Goal: Transaction & Acquisition: Book appointment/travel/reservation

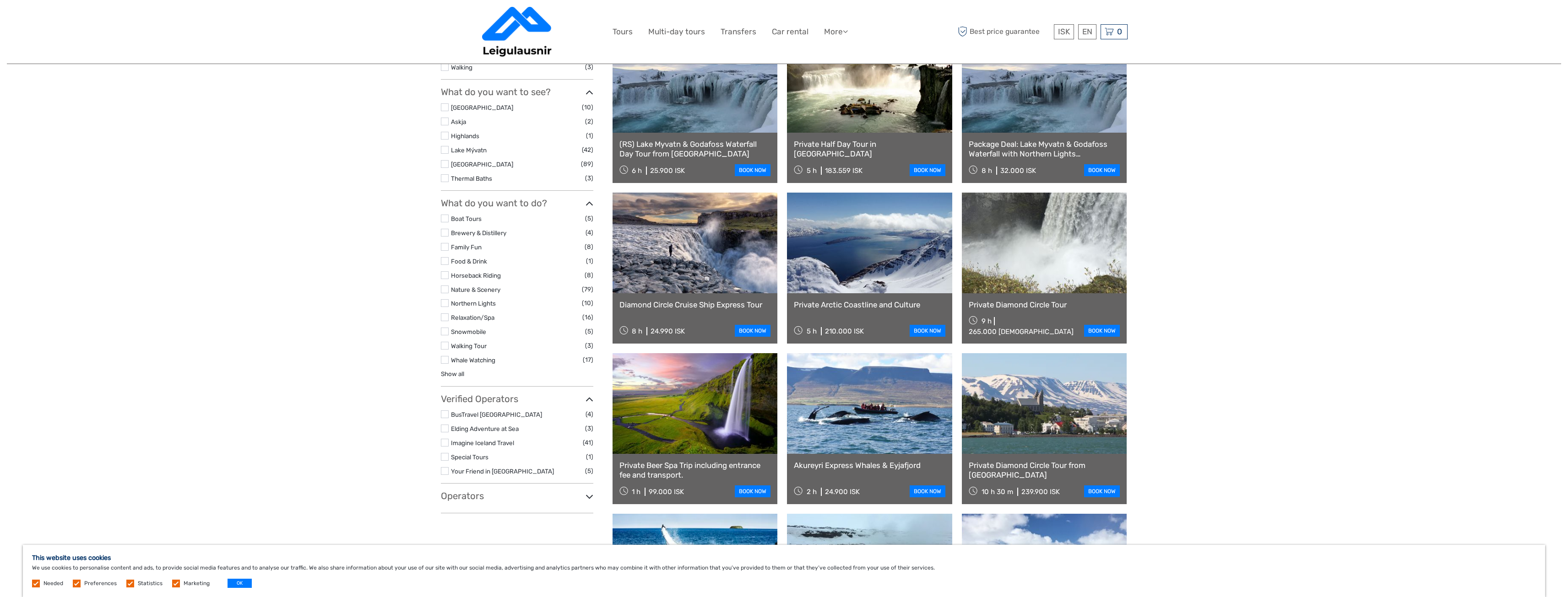
scroll to position [320, 0]
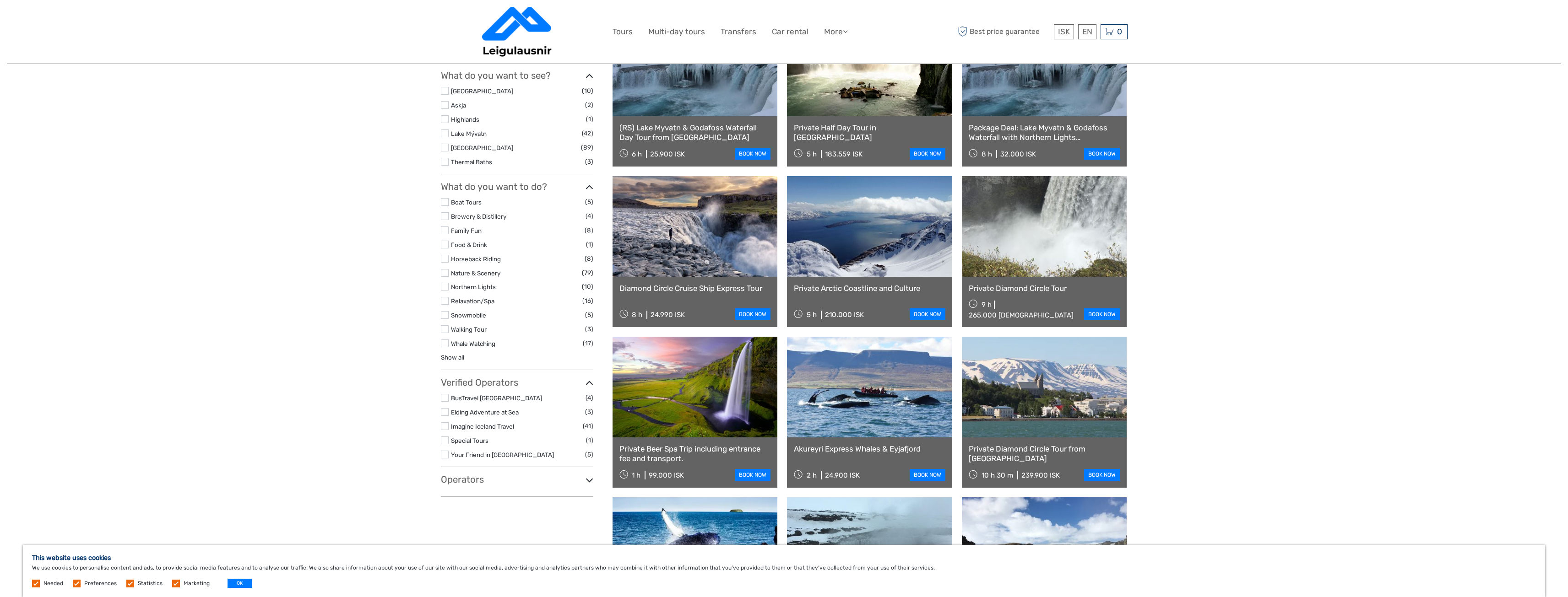
click at [731, 253] on link at bounding box center [695, 226] width 165 height 101
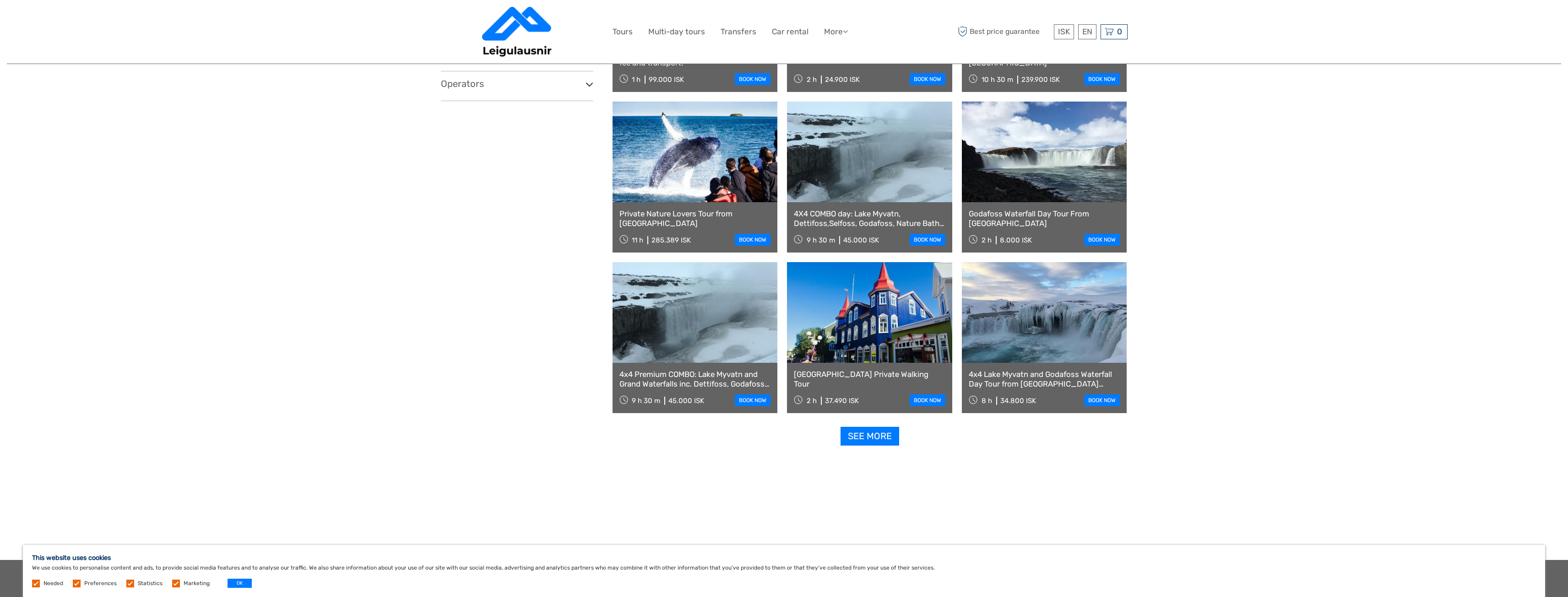
scroll to position [733, 0]
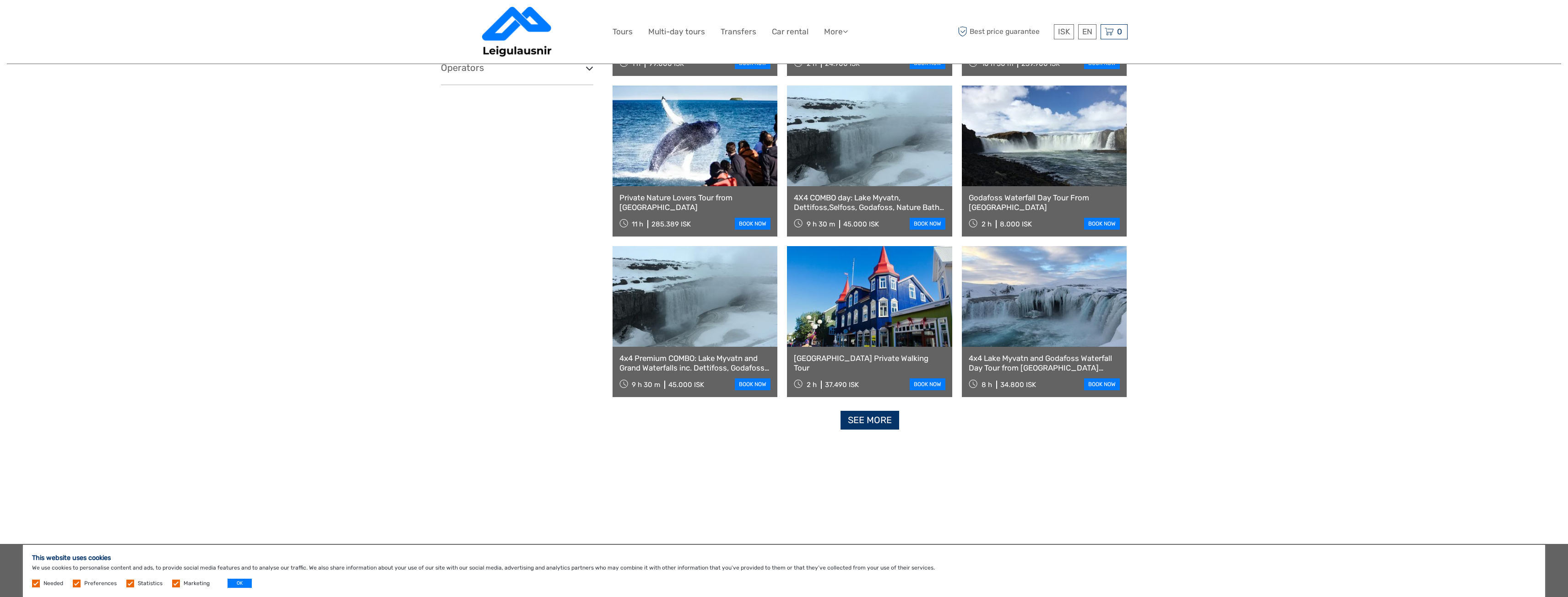
click at [856, 425] on link "See more" at bounding box center [870, 420] width 59 height 19
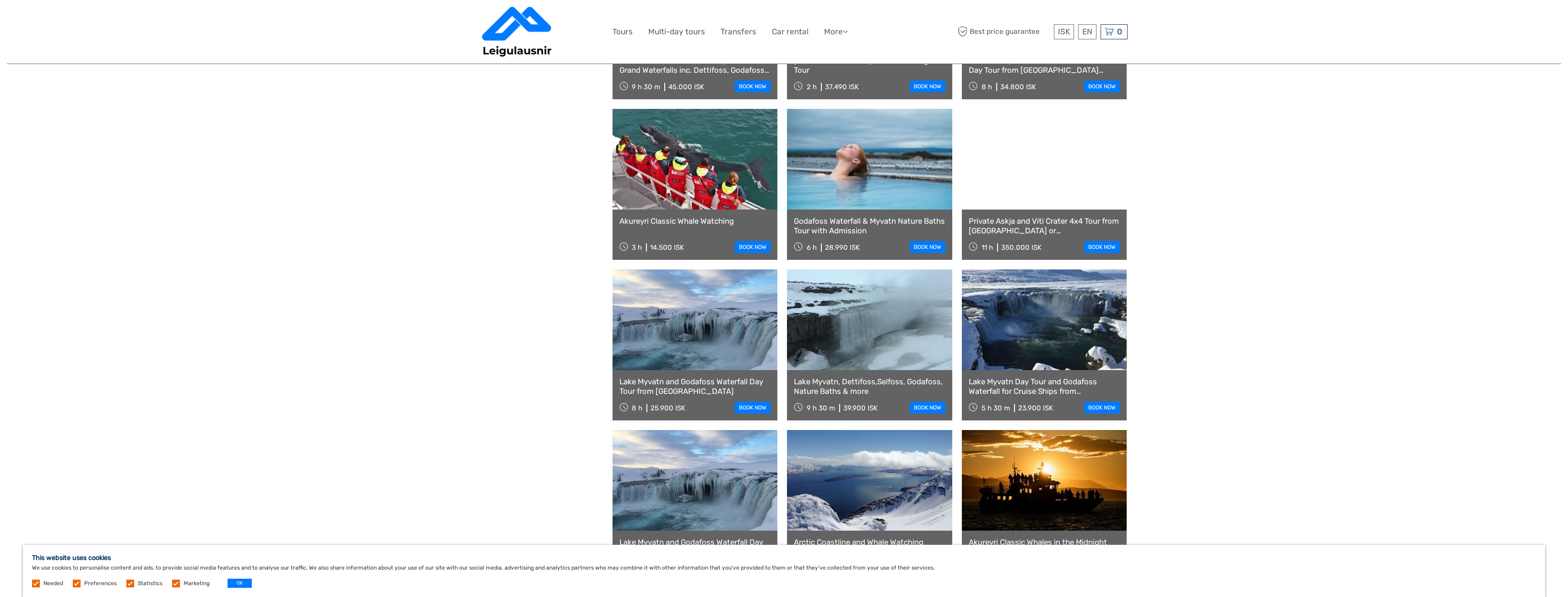
scroll to position [1052, 0]
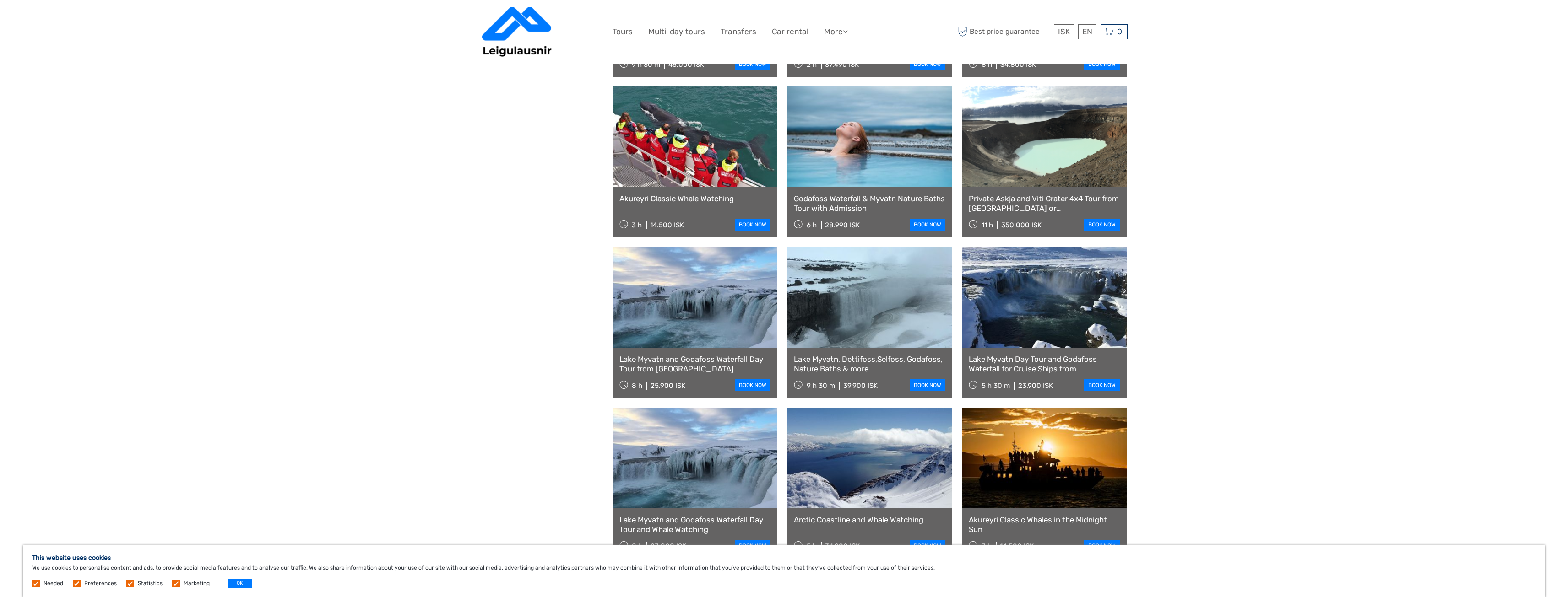
click at [677, 166] on link at bounding box center [695, 137] width 165 height 101
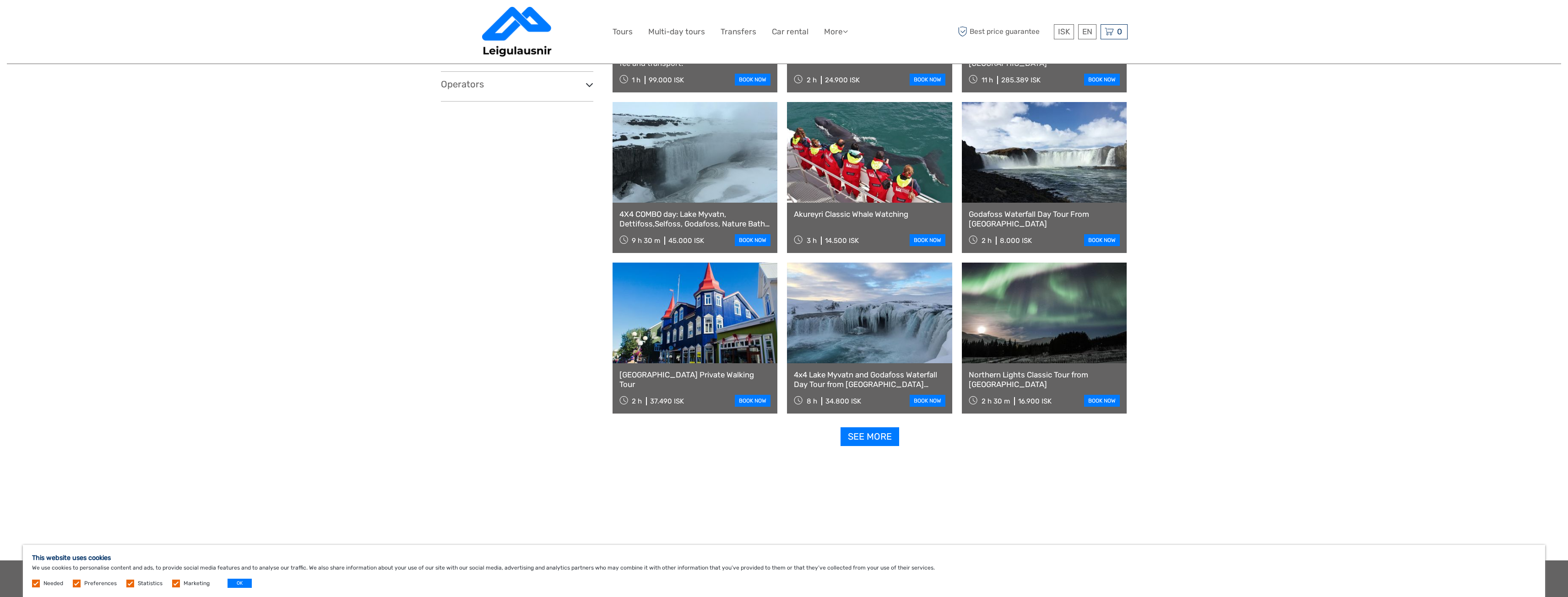
scroll to position [731, 0]
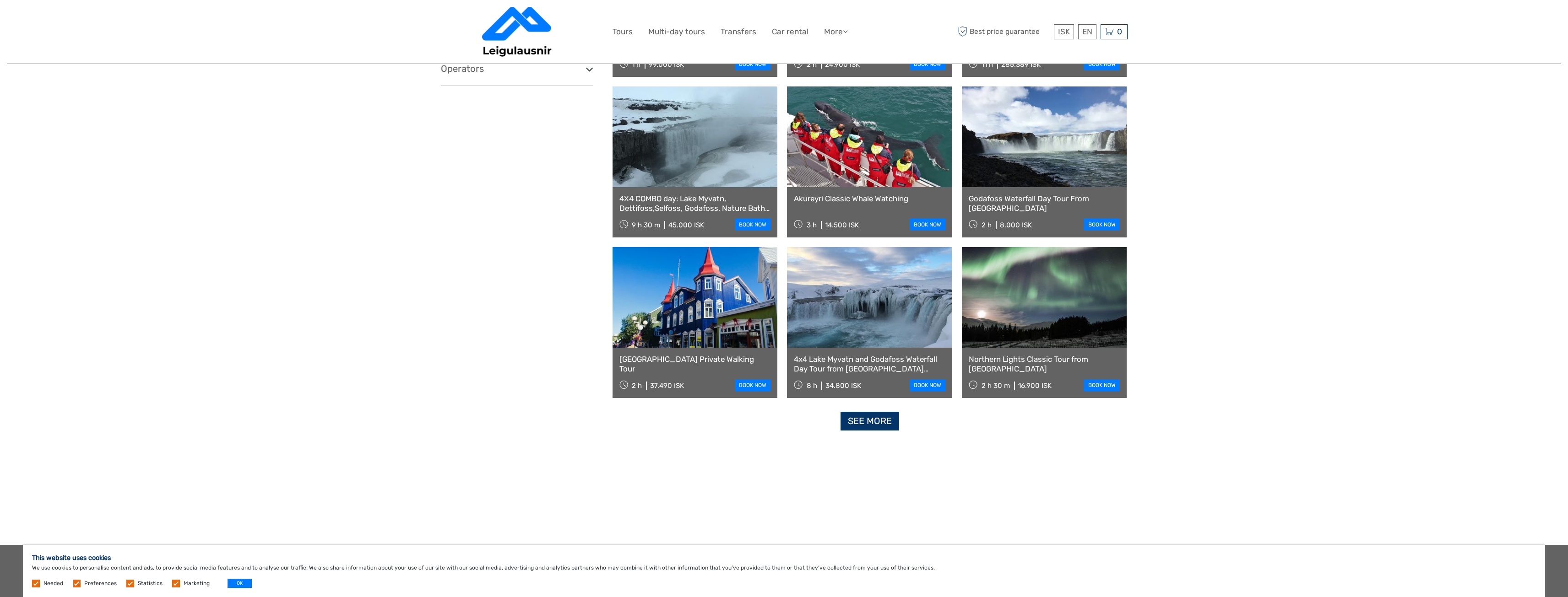
click at [882, 426] on link "See more" at bounding box center [870, 421] width 59 height 19
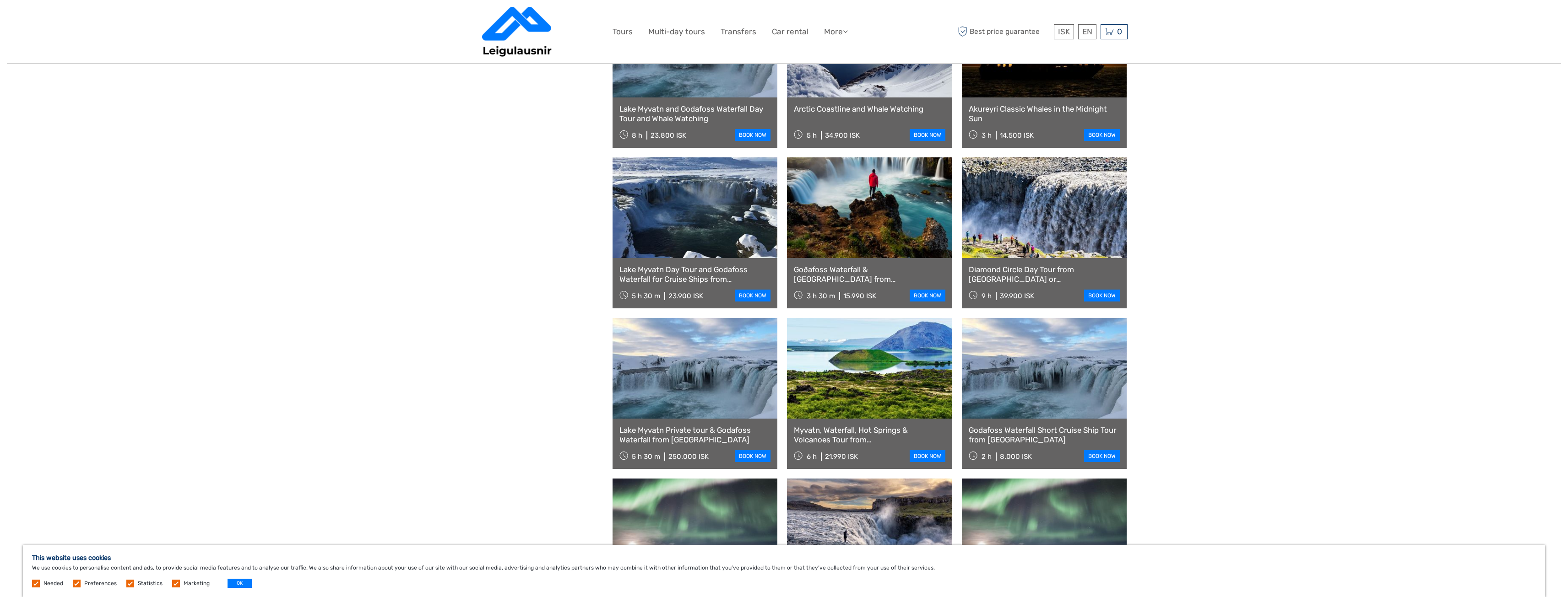
scroll to position [1510, 0]
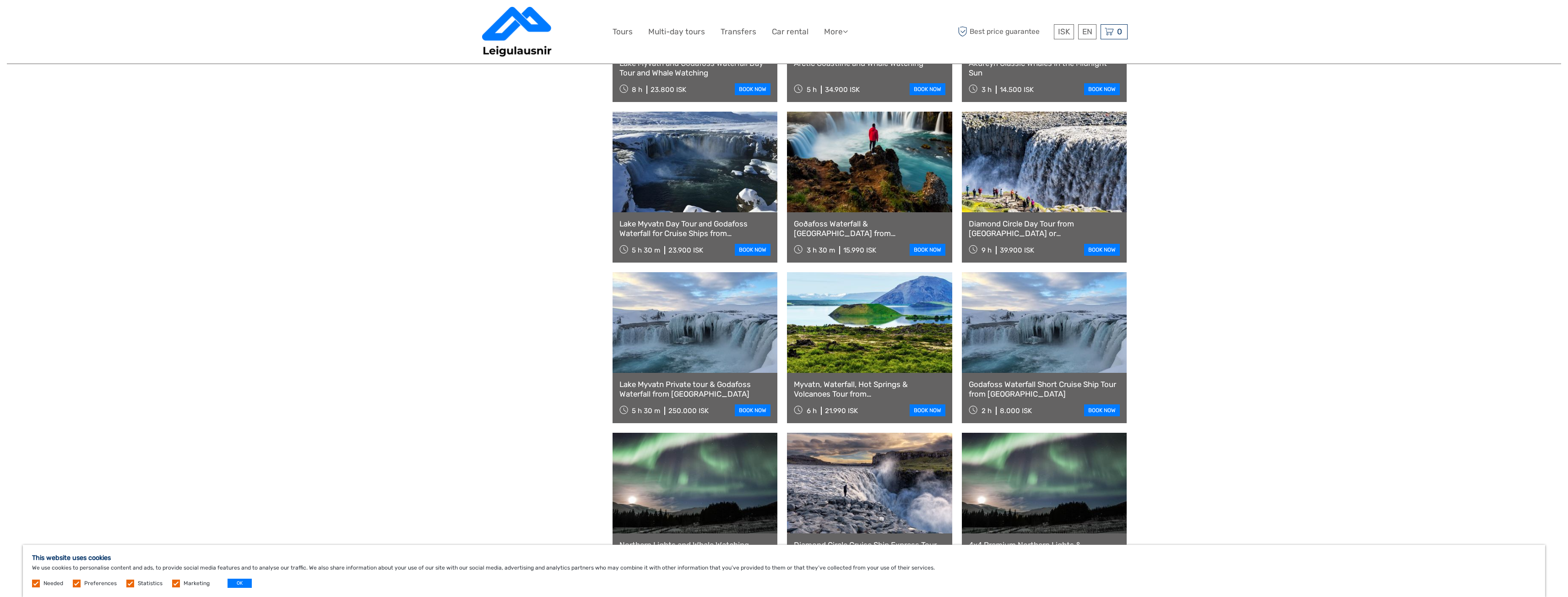
drag, startPoint x: 504, startPoint y: 371, endPoint x: 444, endPoint y: 299, distance: 93.7
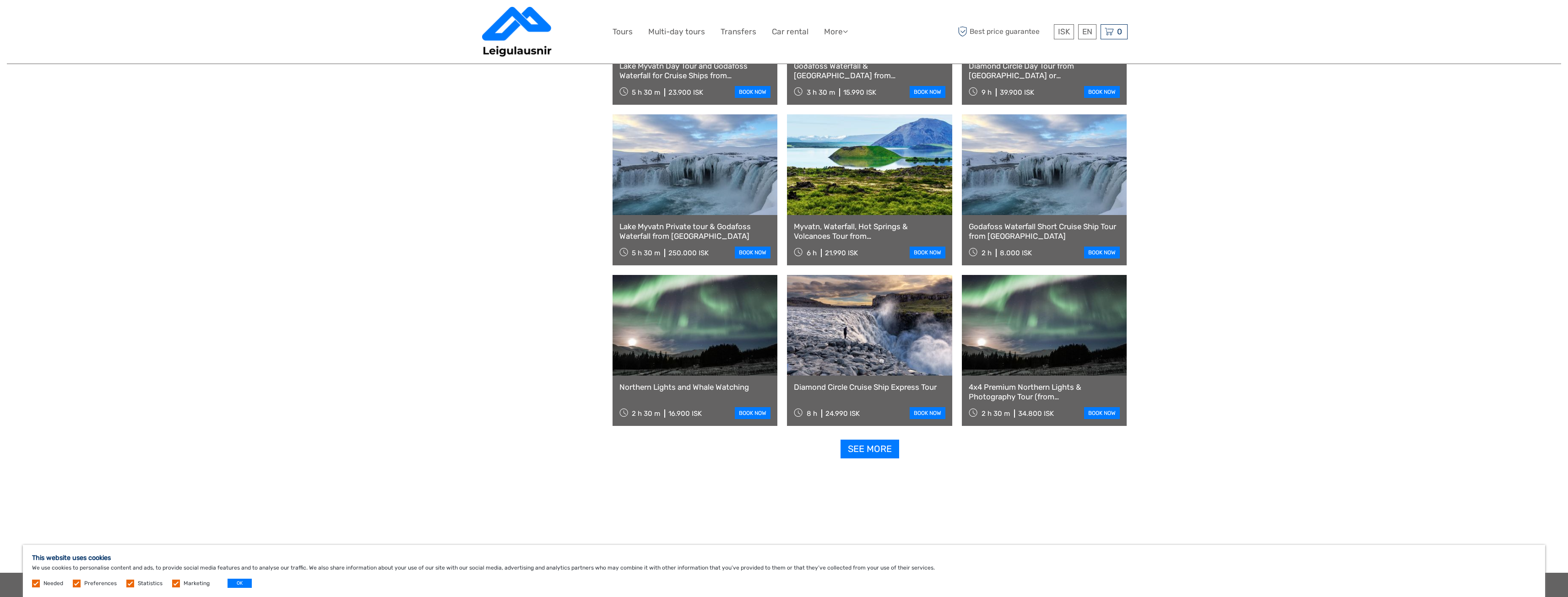
scroll to position [1693, 0]
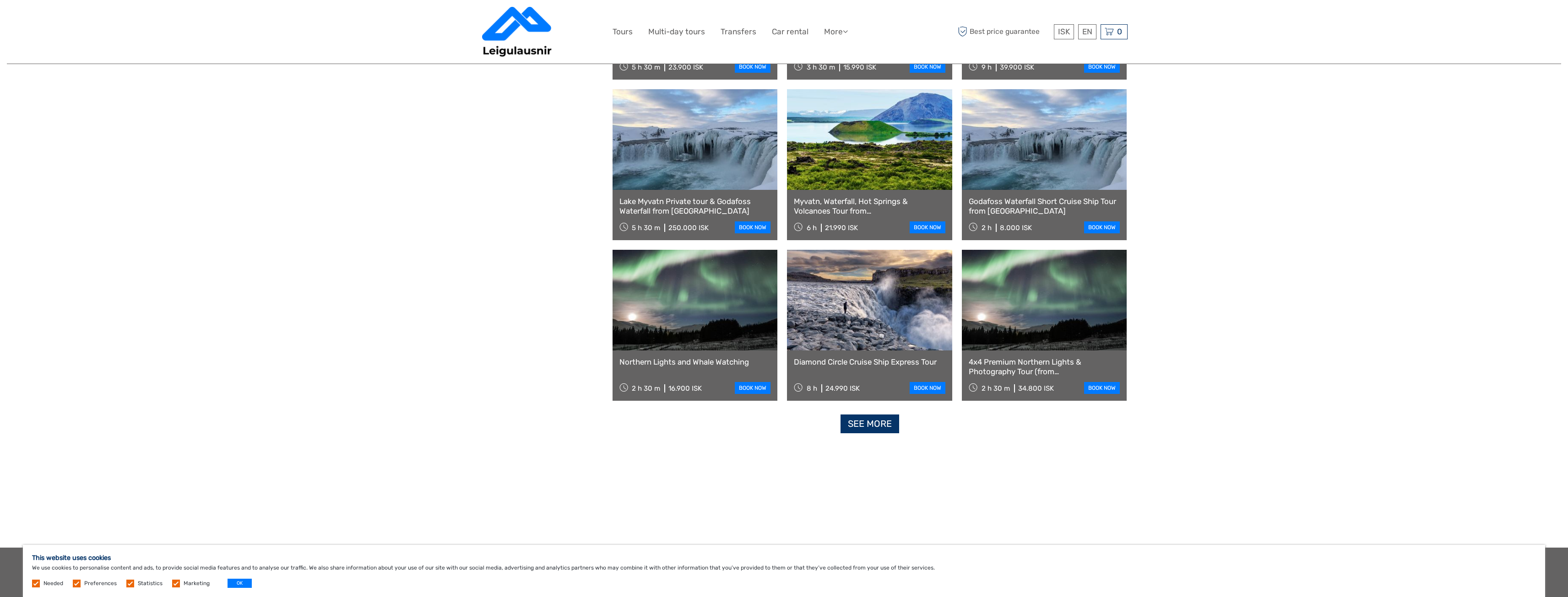
click at [863, 431] on link "See more" at bounding box center [870, 424] width 59 height 19
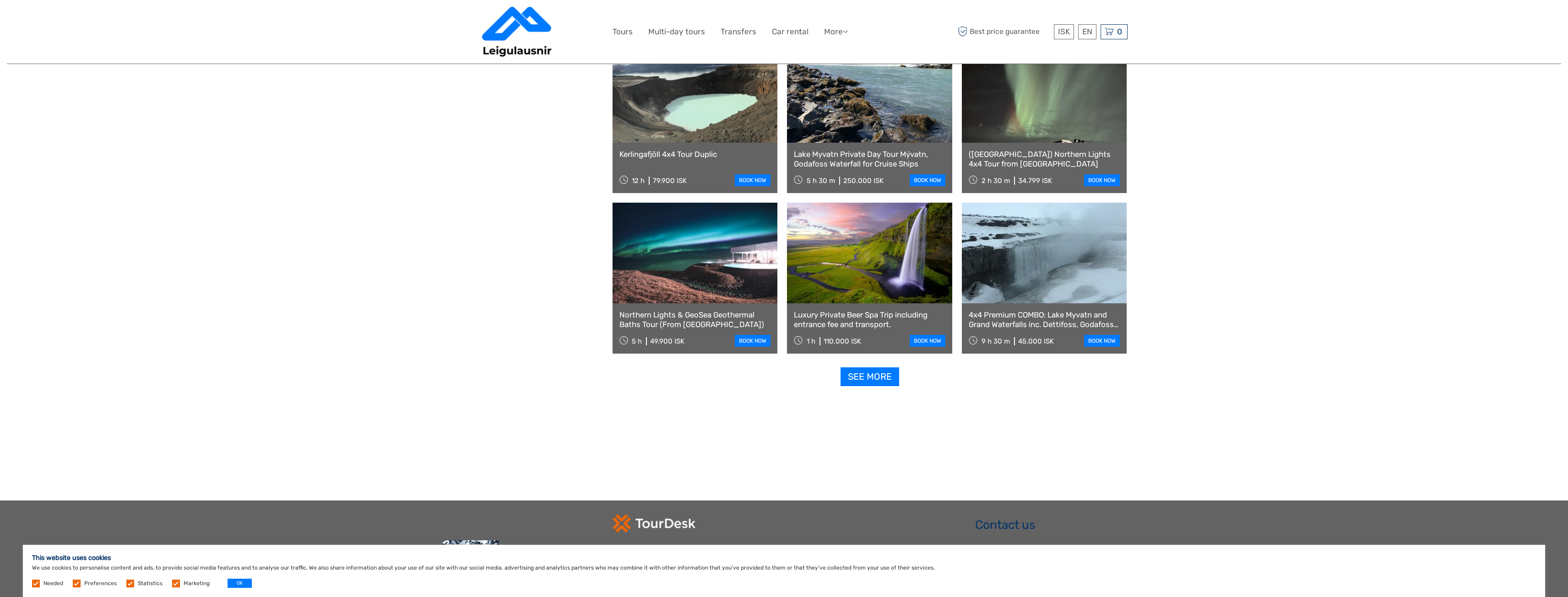
scroll to position [2745, 0]
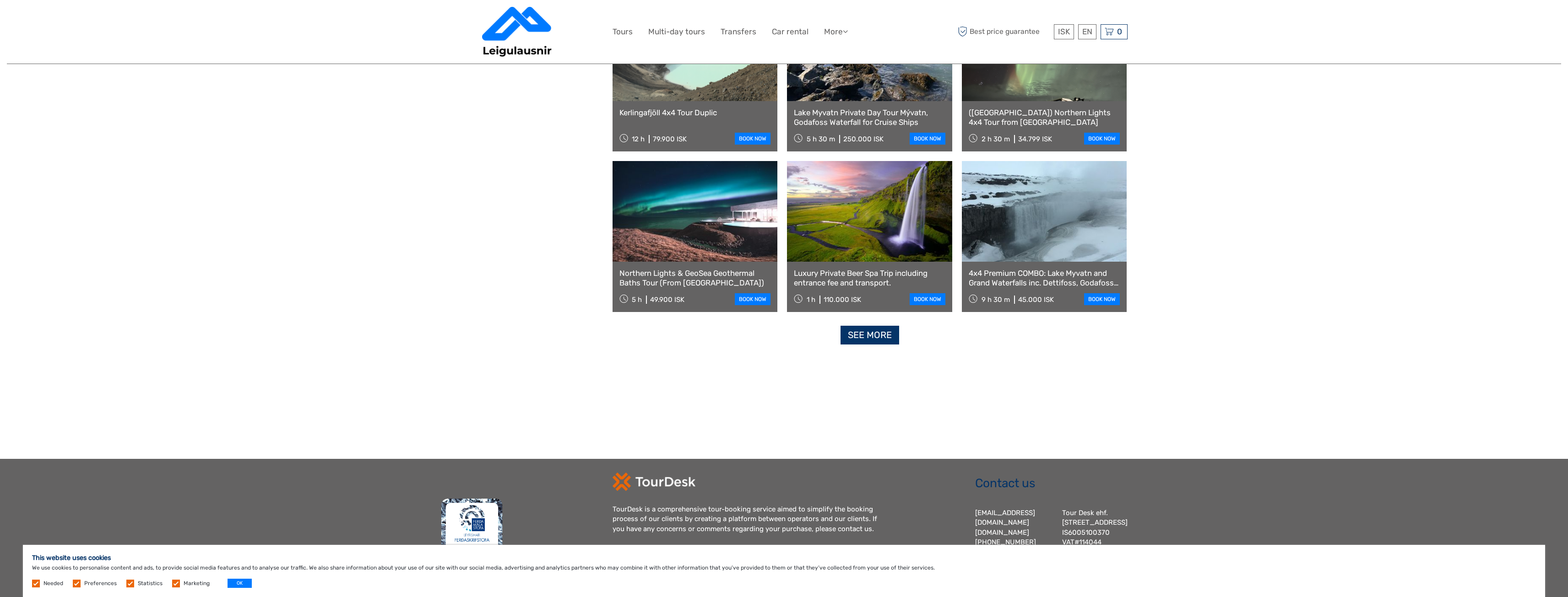
click at [877, 333] on link "See more" at bounding box center [870, 335] width 59 height 19
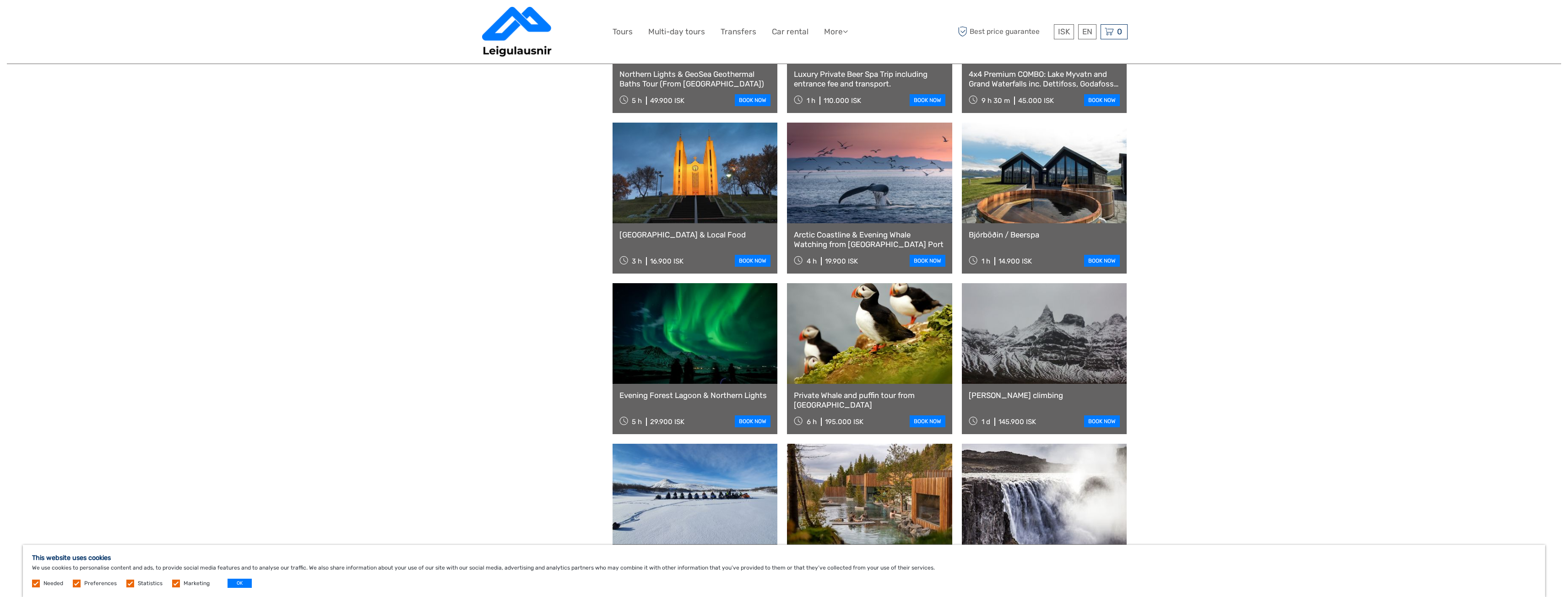
scroll to position [2928, 0]
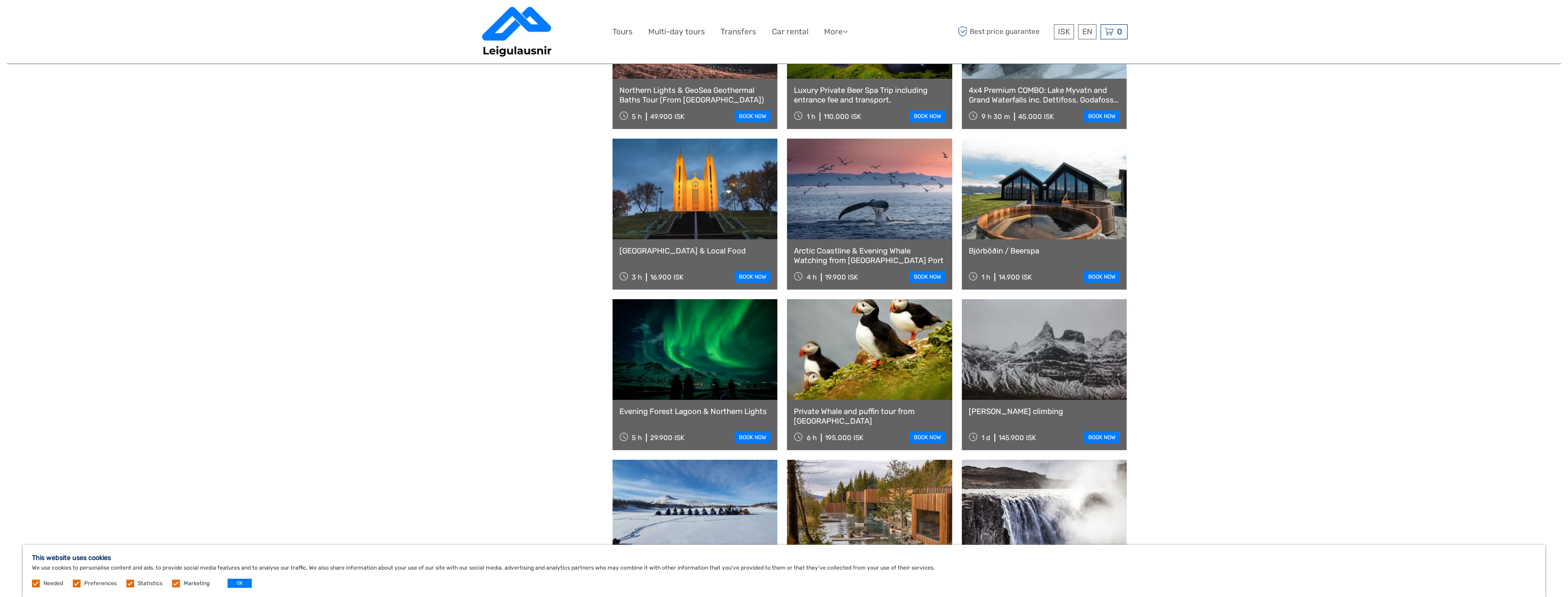
click at [887, 193] on link at bounding box center [869, 189] width 165 height 101
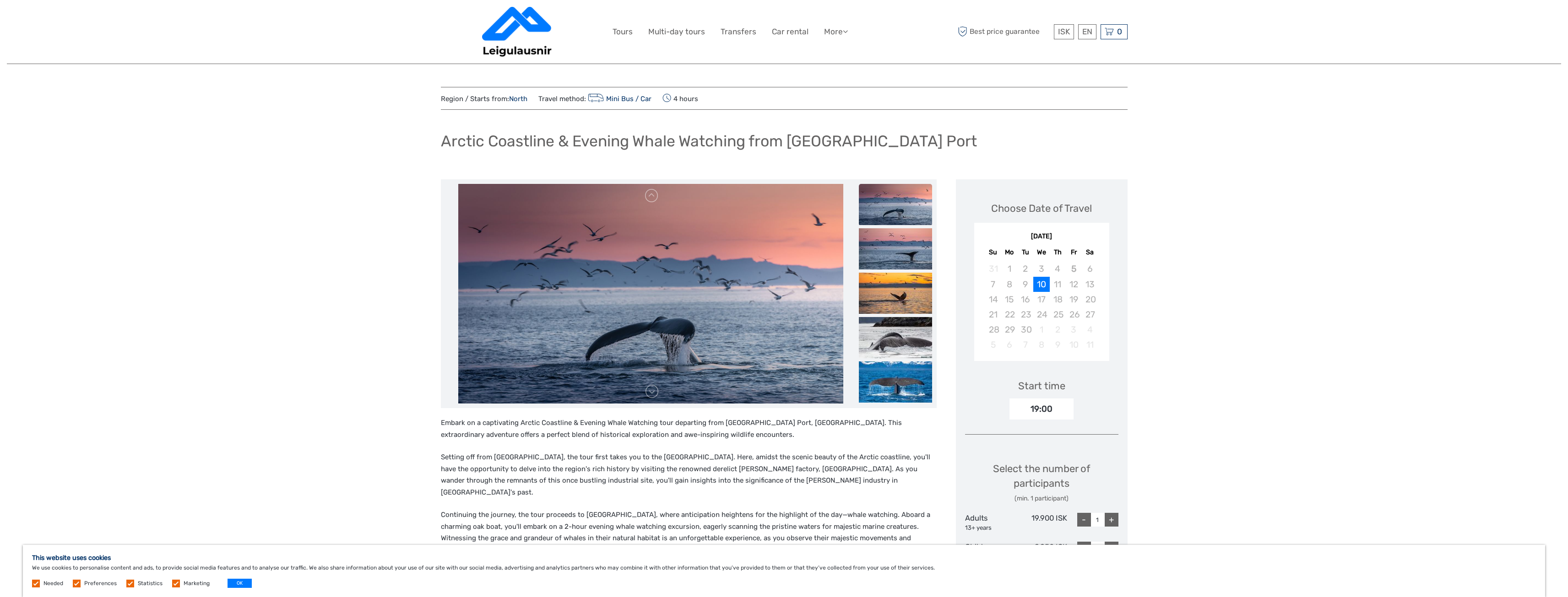
click at [766, 309] on img at bounding box center [651, 294] width 385 height 220
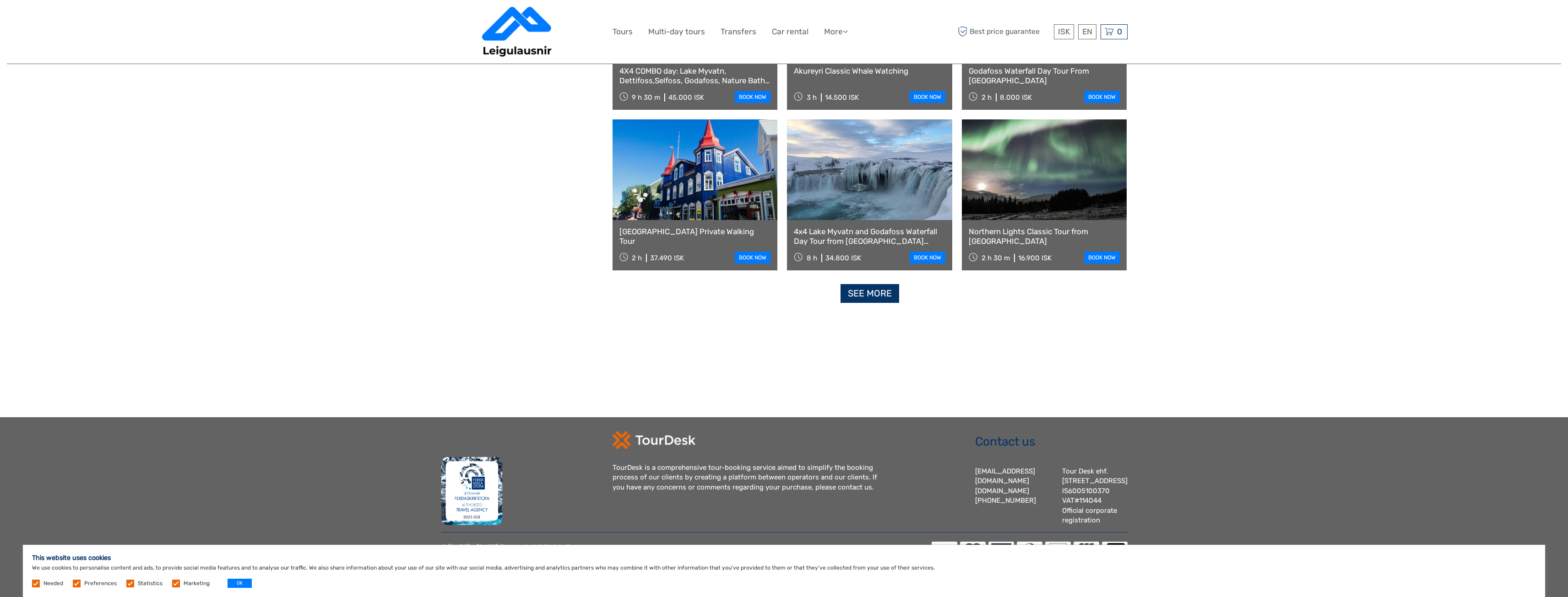
click at [862, 284] on link "See more" at bounding box center [870, 294] width 59 height 19
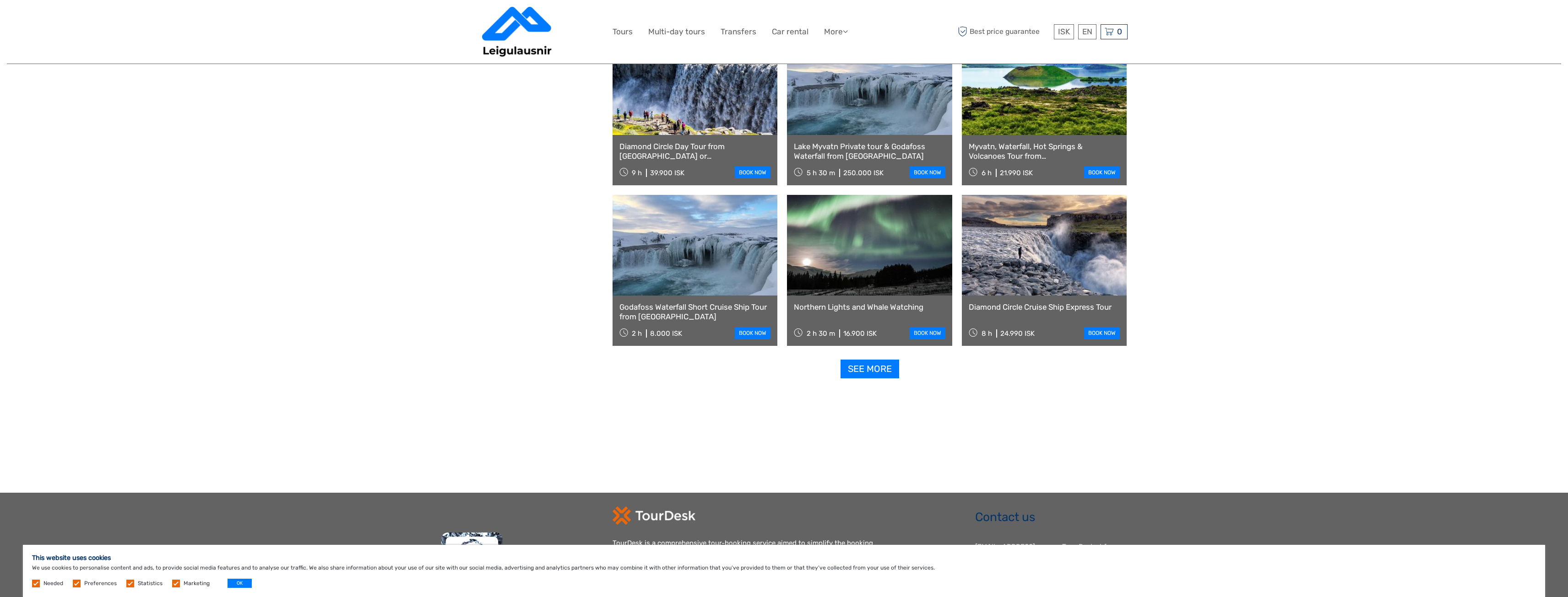
scroll to position [1798, 0]
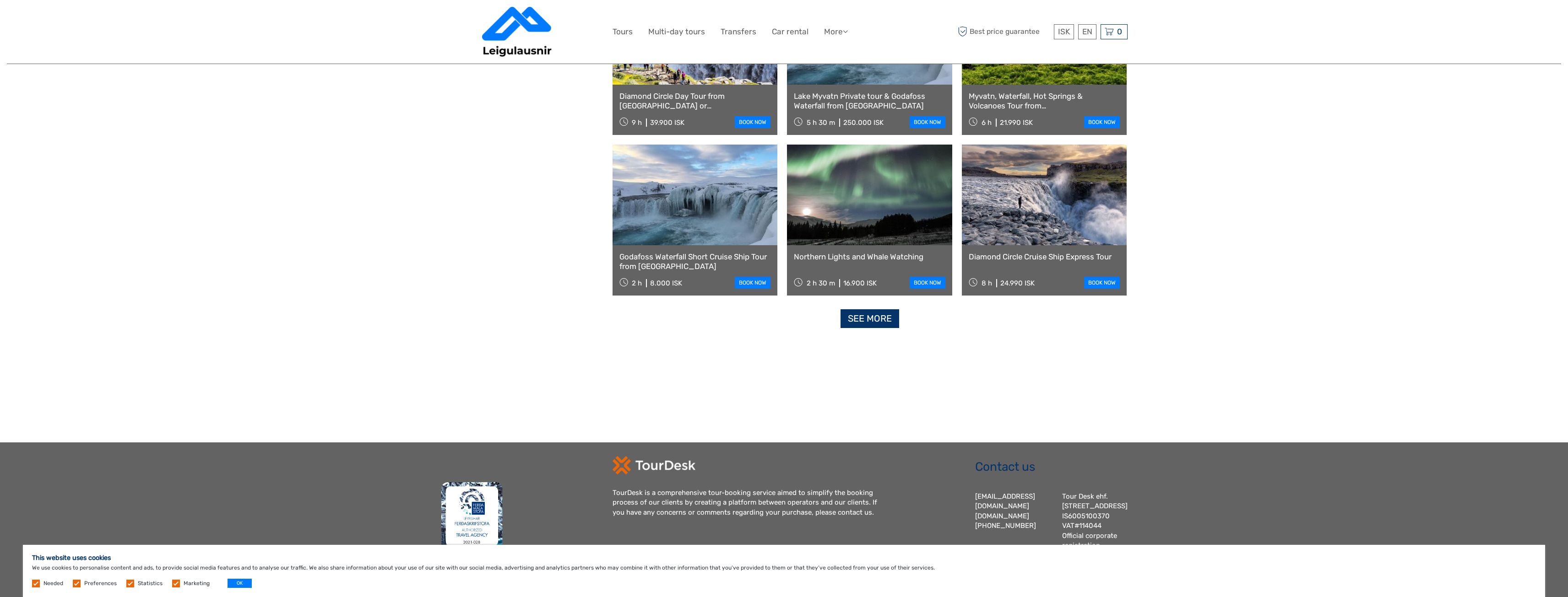
click at [880, 321] on link "See more" at bounding box center [870, 319] width 59 height 19
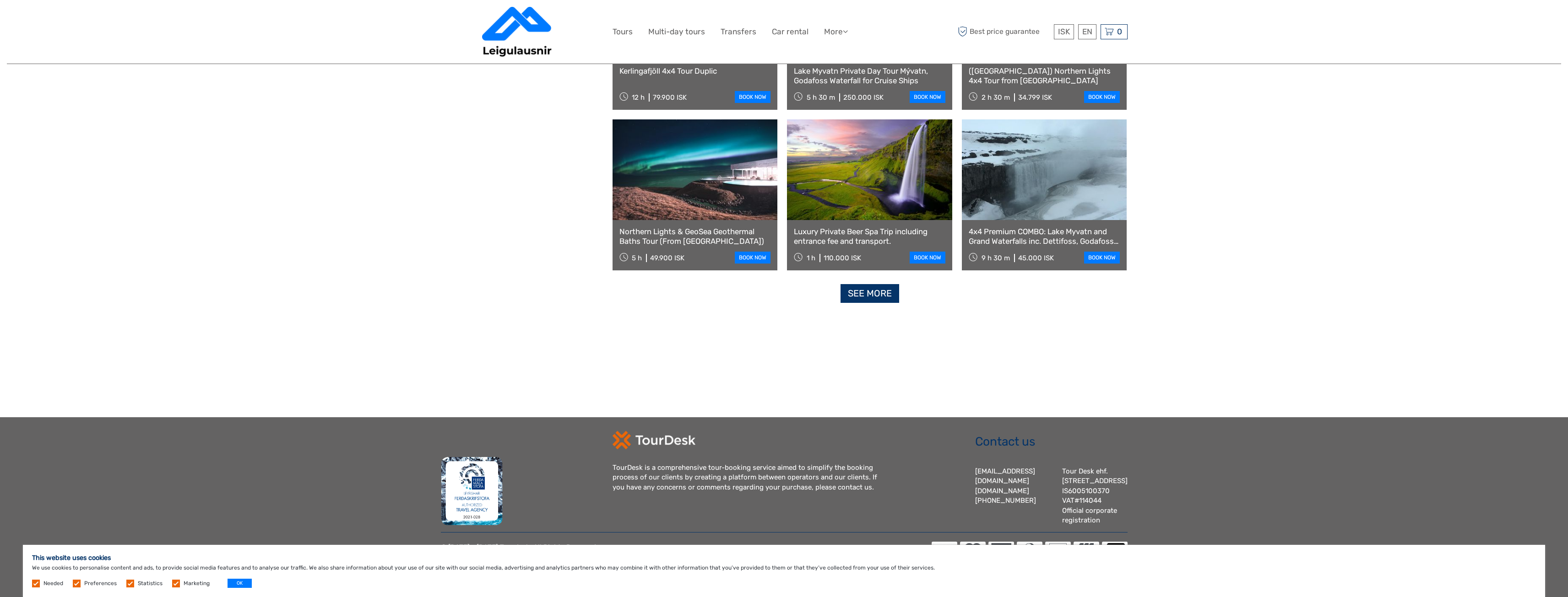
click at [884, 284] on link "See more" at bounding box center [870, 294] width 59 height 19
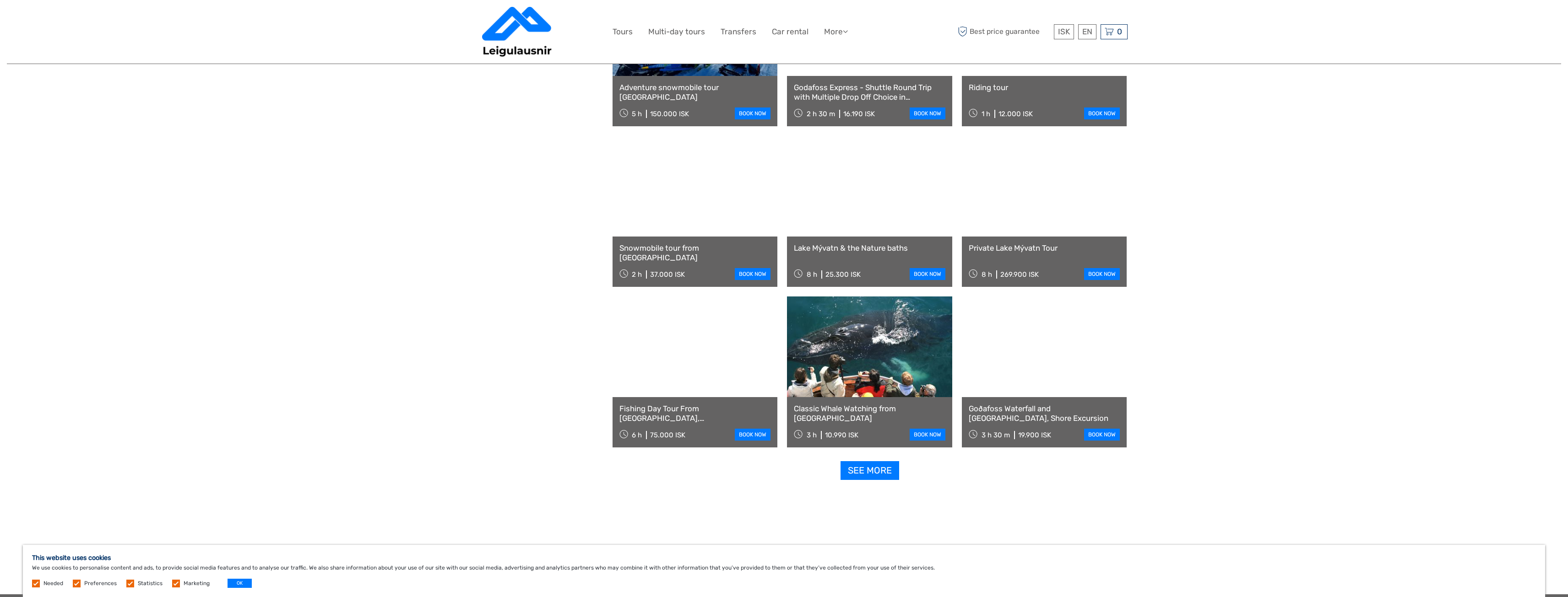
scroll to position [3634, 0]
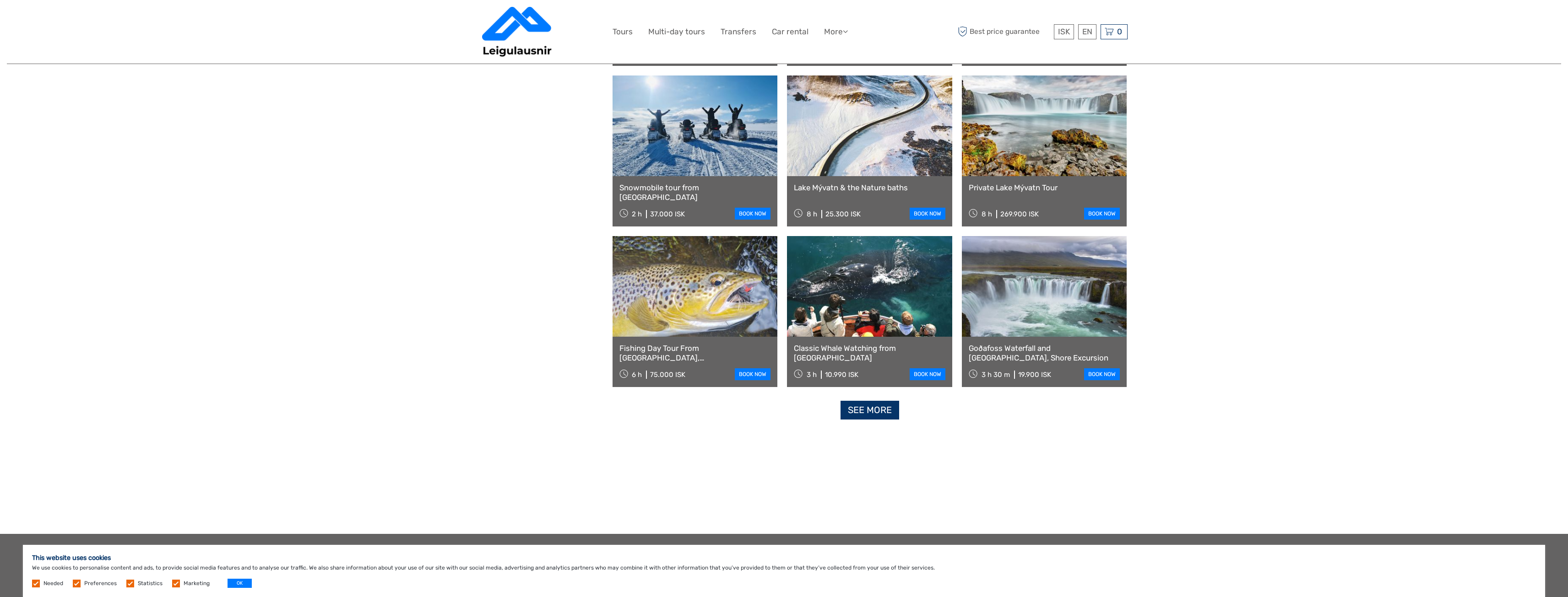
click at [865, 411] on link "See more" at bounding box center [870, 410] width 59 height 19
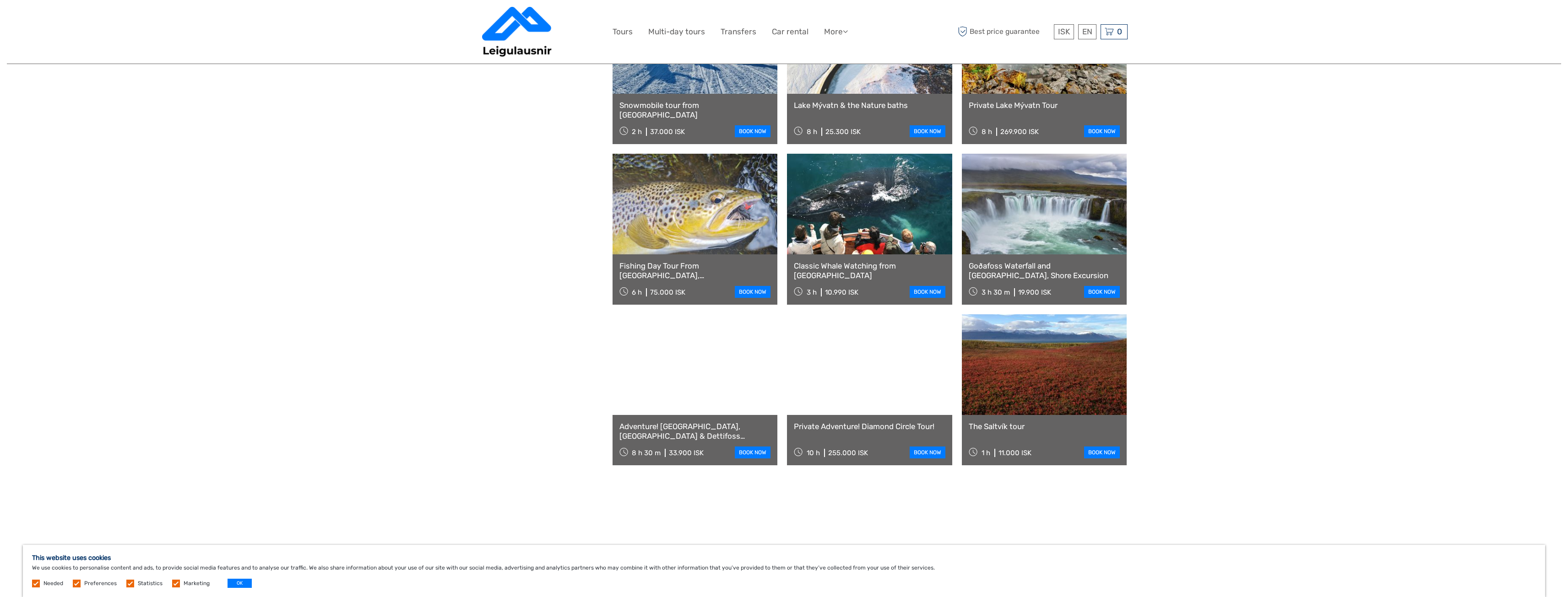
scroll to position [3725, 0]
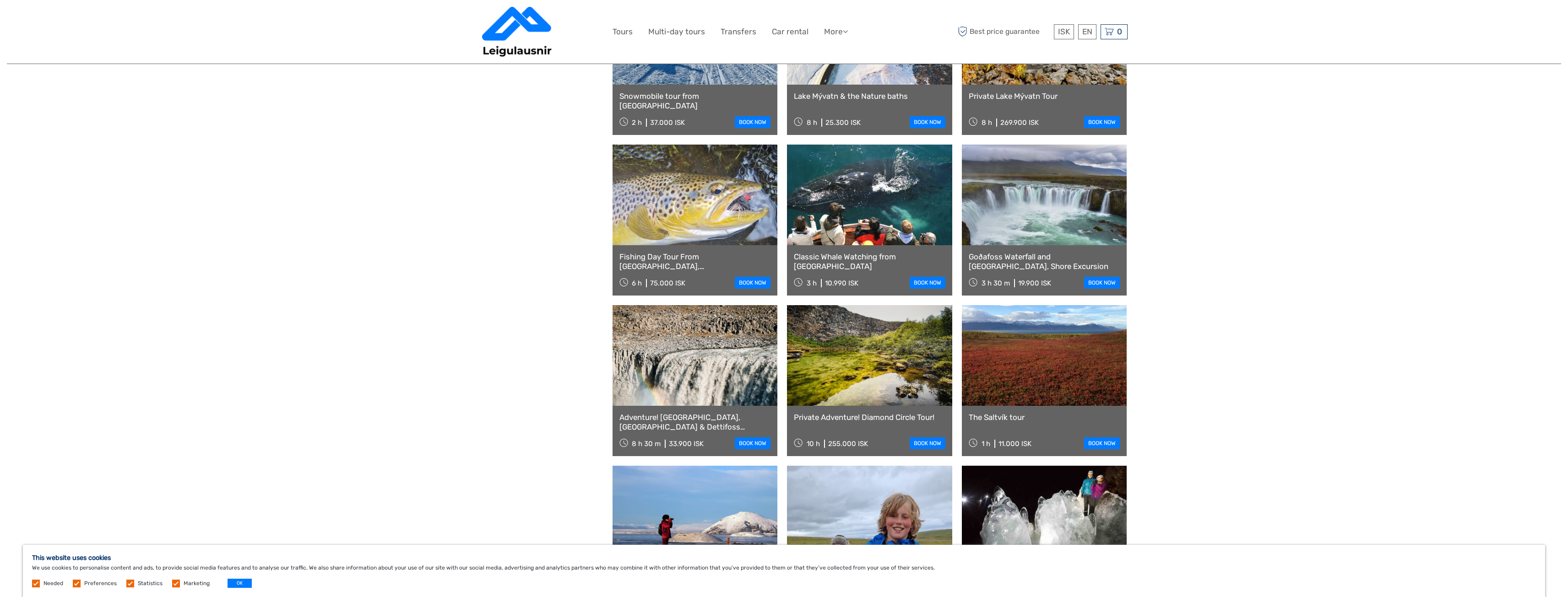
click at [882, 209] on link at bounding box center [869, 195] width 165 height 101
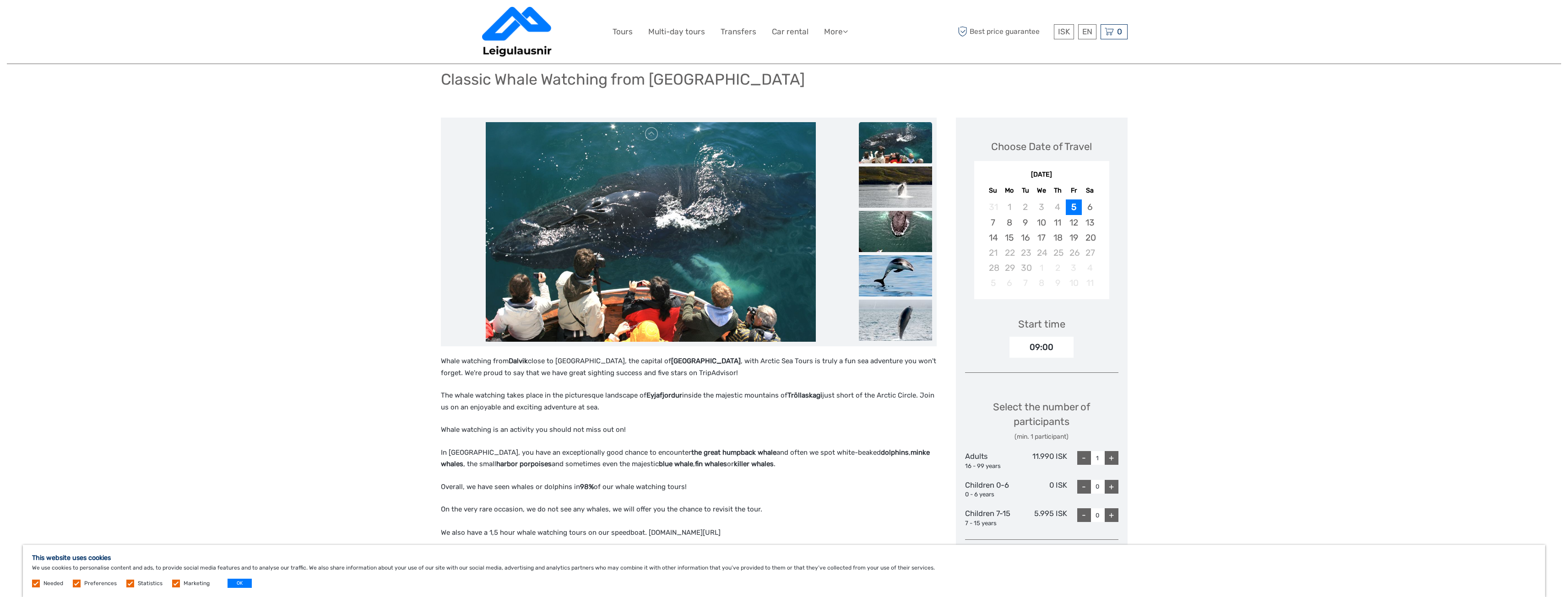
scroll to position [46, 0]
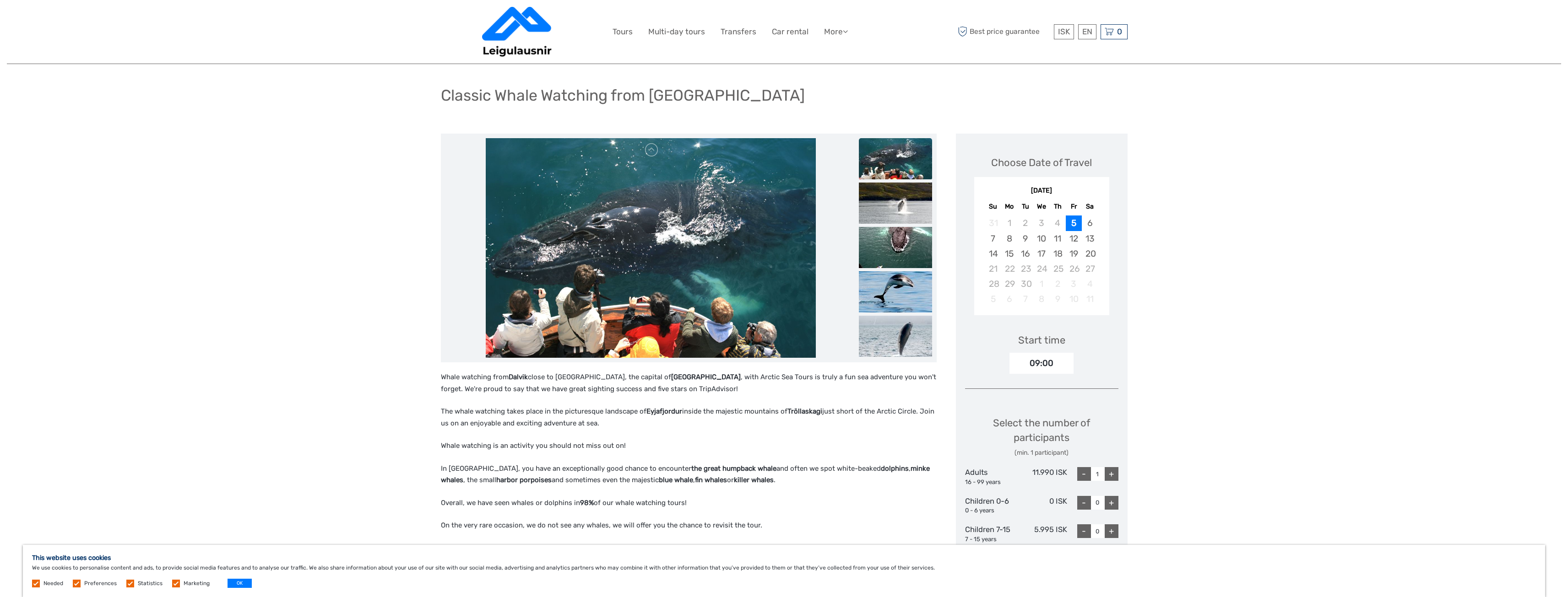
click at [910, 156] on img at bounding box center [896, 158] width 73 height 41
click at [890, 158] on img at bounding box center [896, 158] width 73 height 41
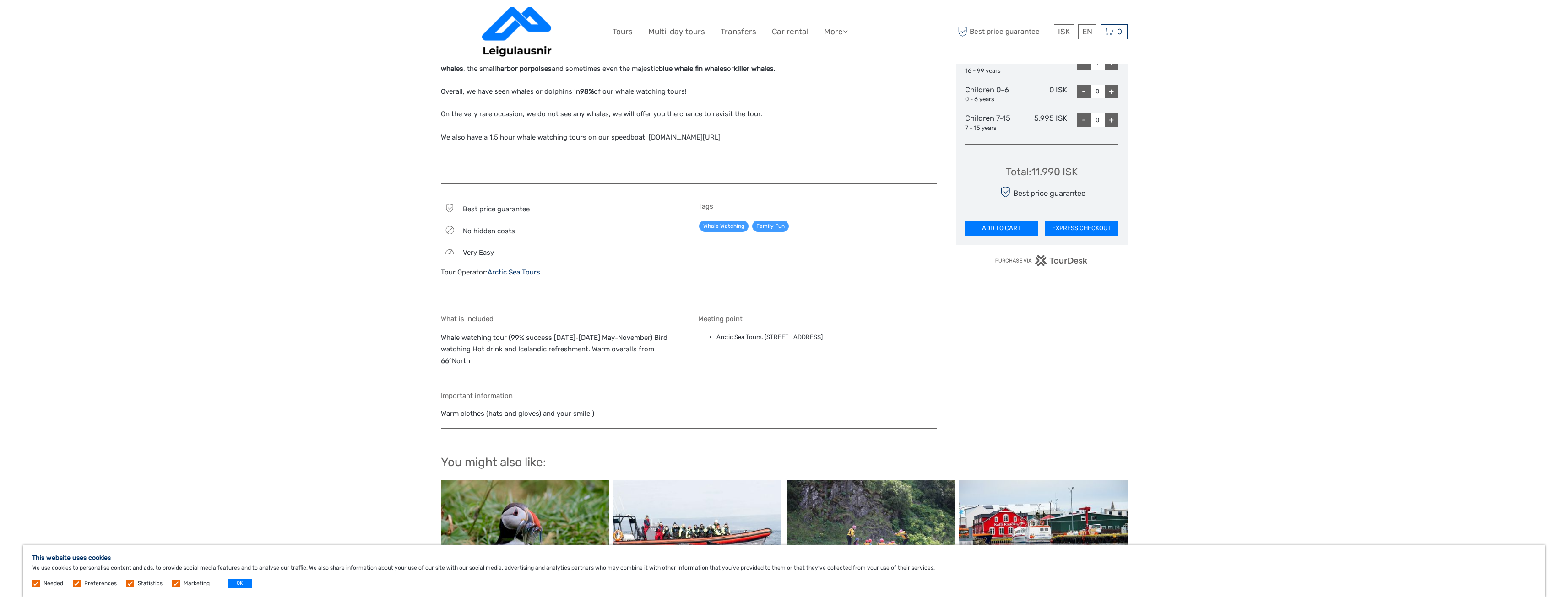
scroll to position [458, 0]
